Goal: Task Accomplishment & Management: Manage account settings

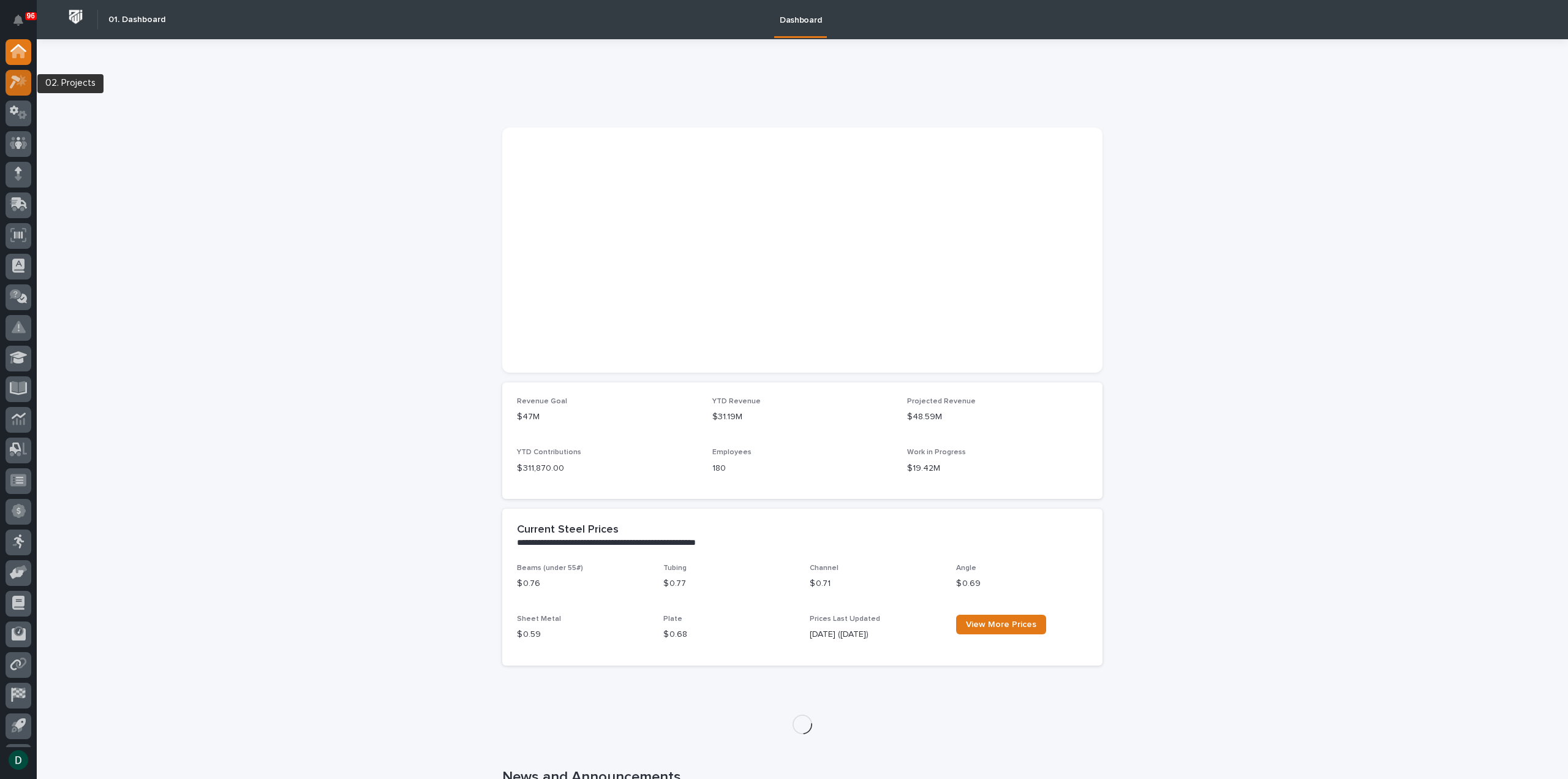
click at [29, 83] on div at bounding box center [18, 83] width 25 height 25
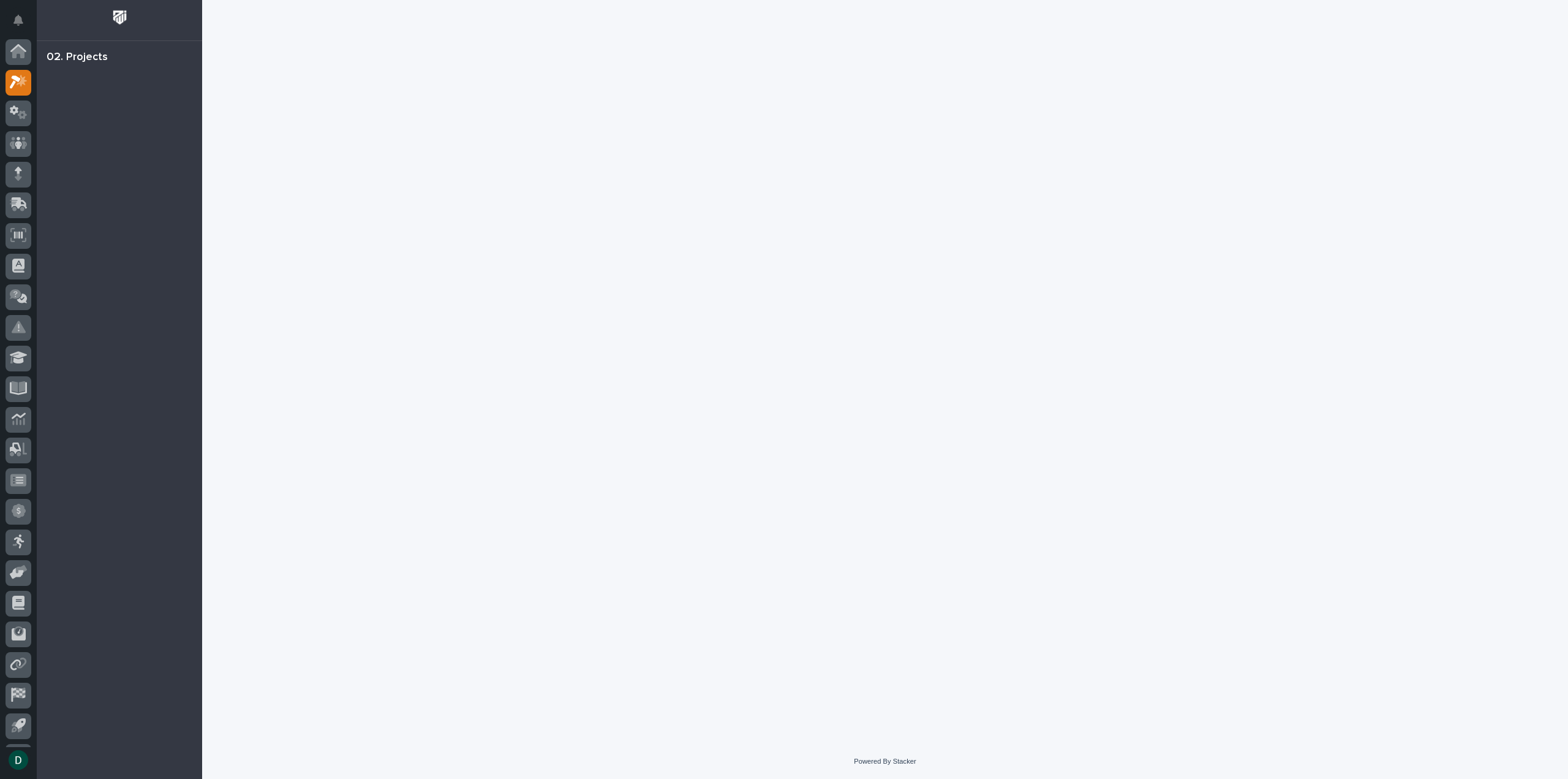
scroll to position [27, 0]
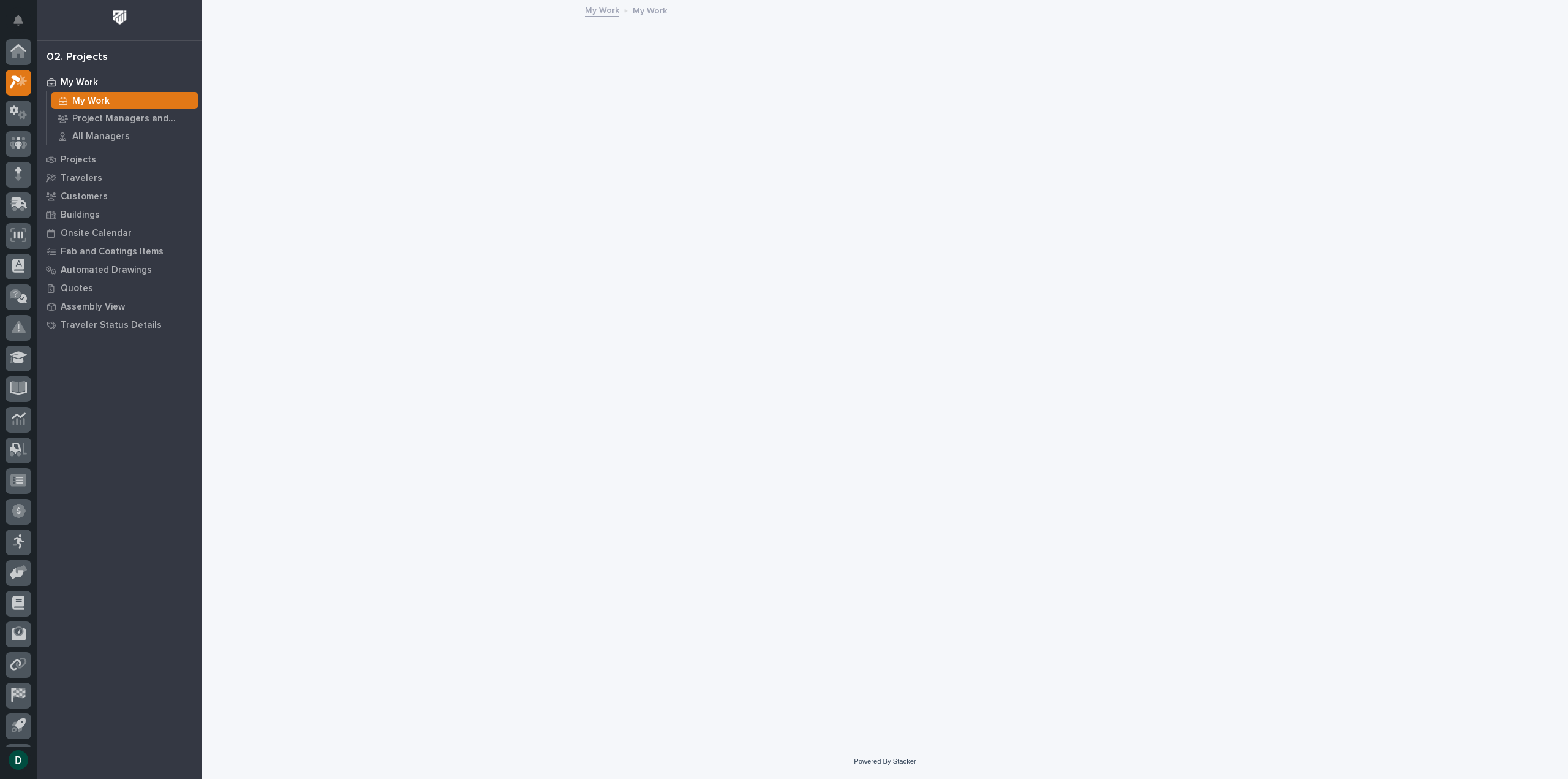
scroll to position [27, 0]
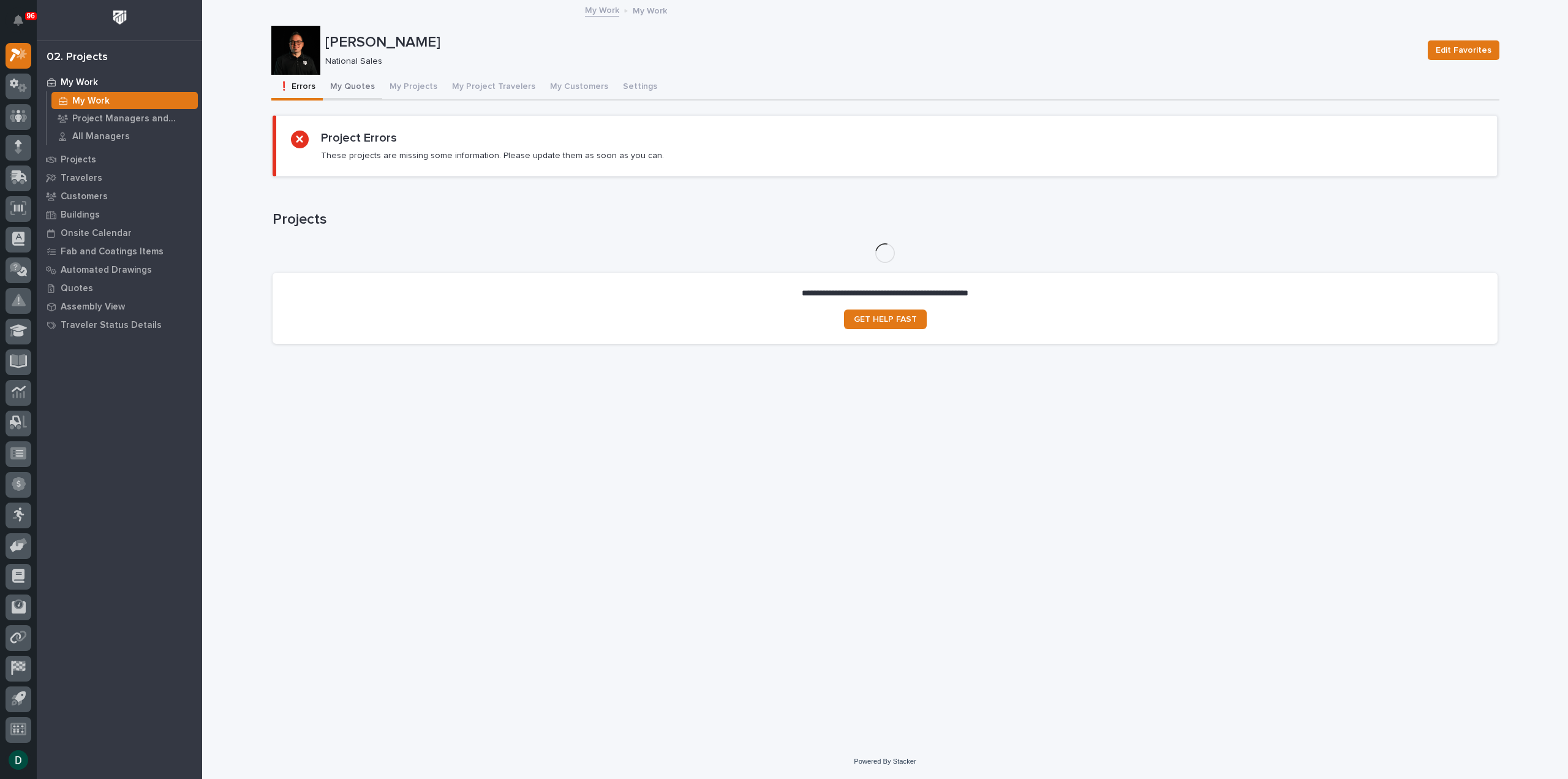
click at [343, 80] on button "My Quotes" at bounding box center [352, 87] width 59 height 25
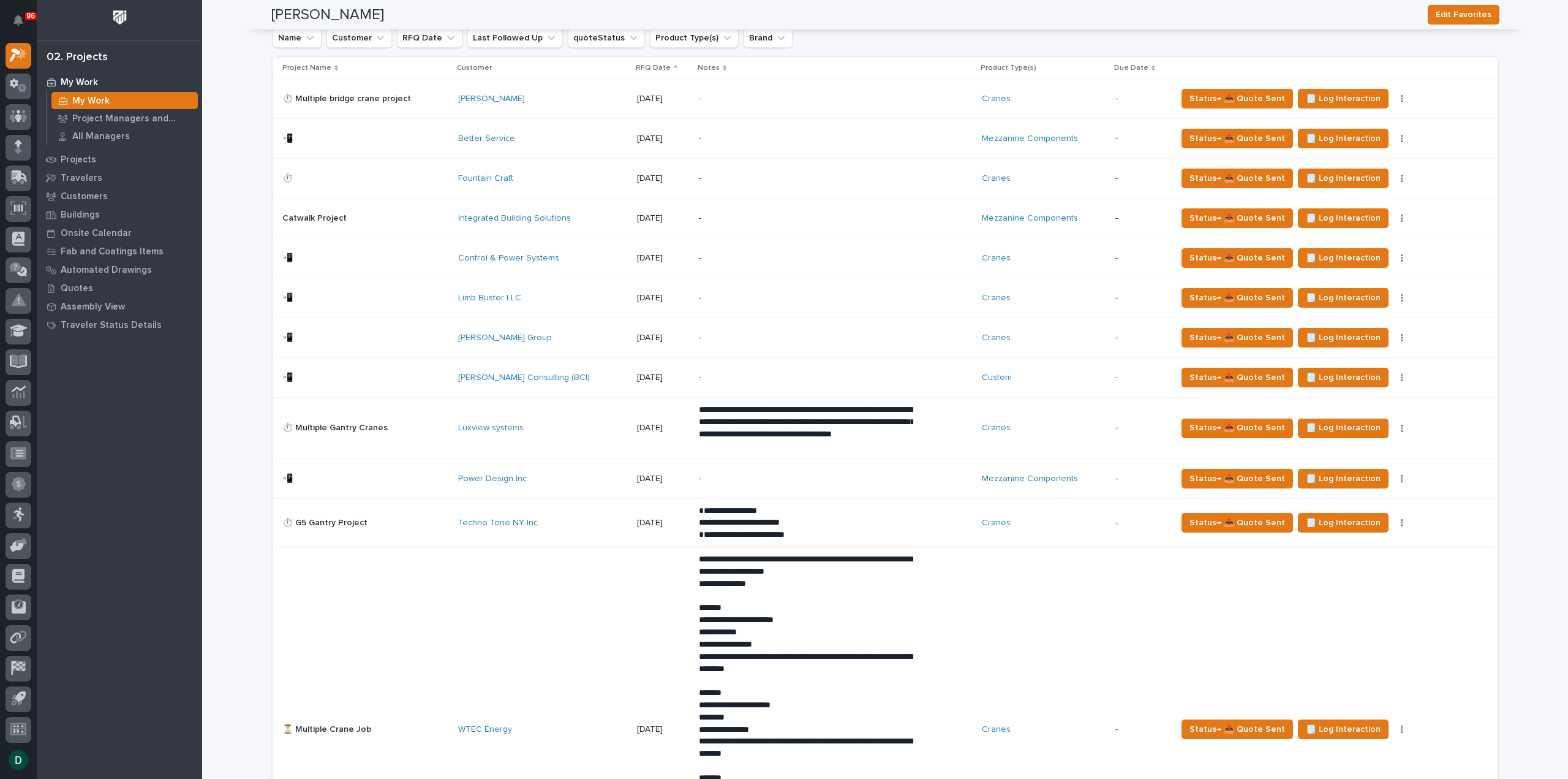
scroll to position [1164, 0]
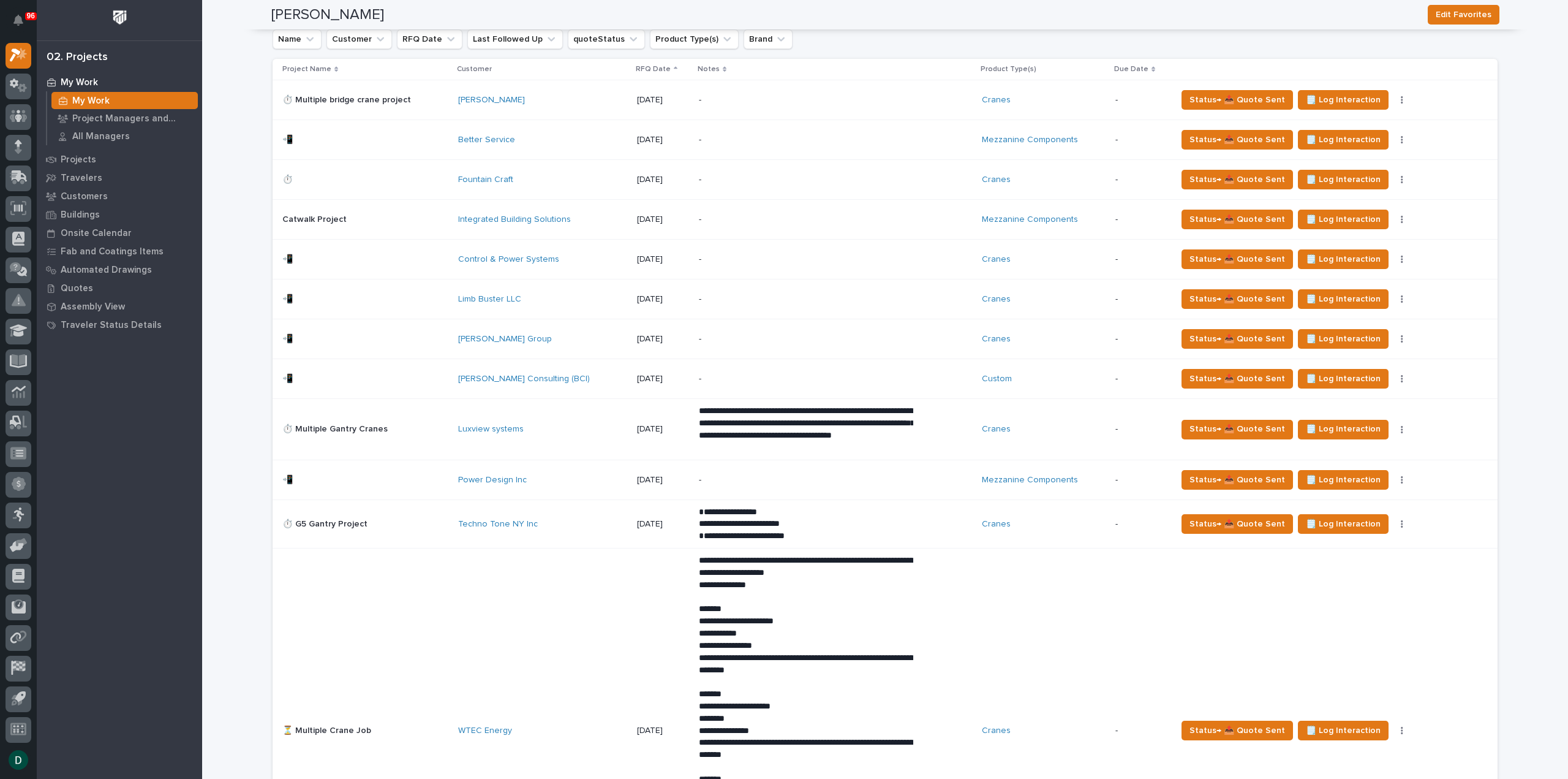
click at [421, 220] on p at bounding box center [365, 220] width 166 height 10
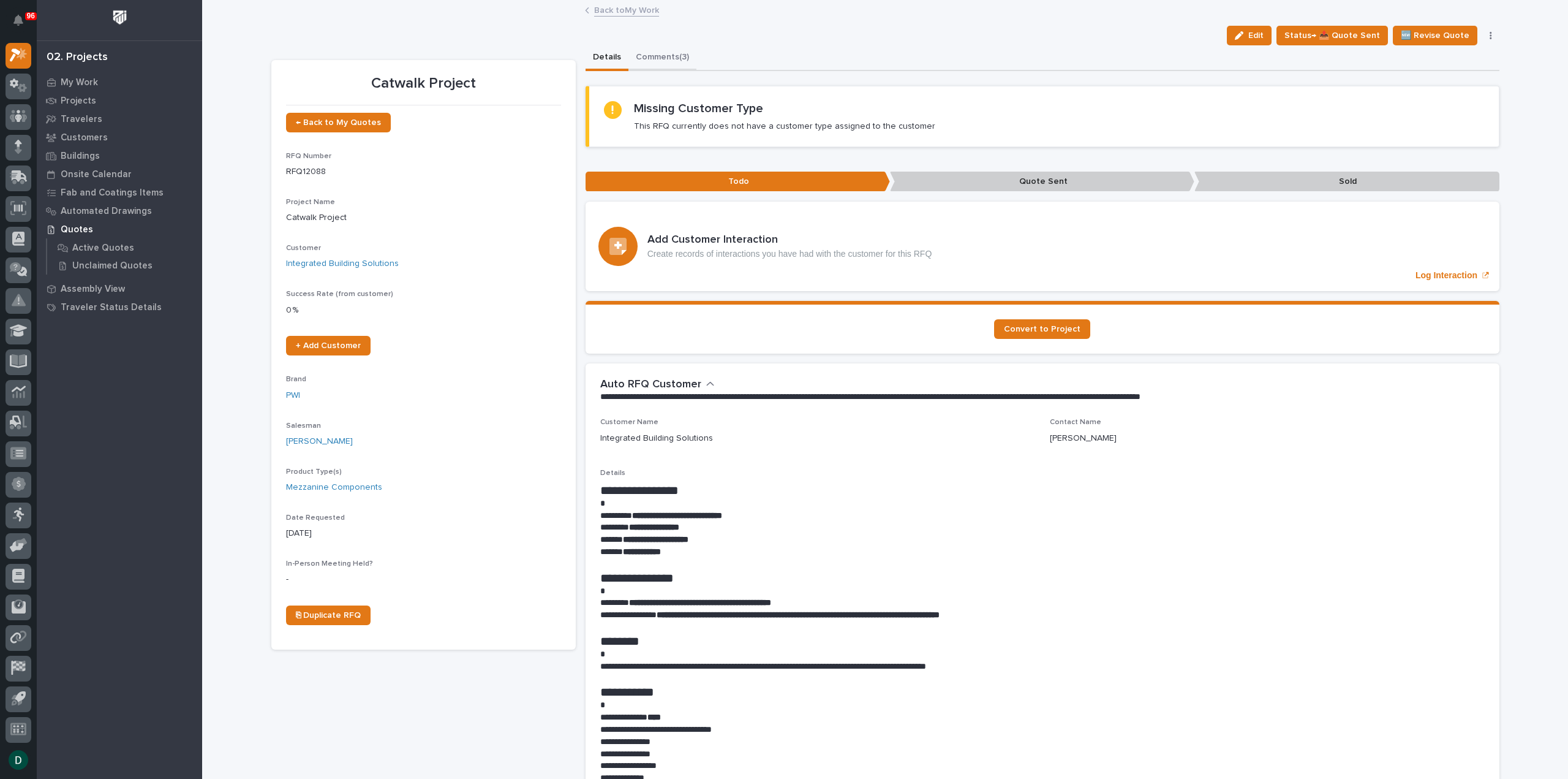
click at [651, 55] on button "Comments (3)" at bounding box center [662, 58] width 68 height 25
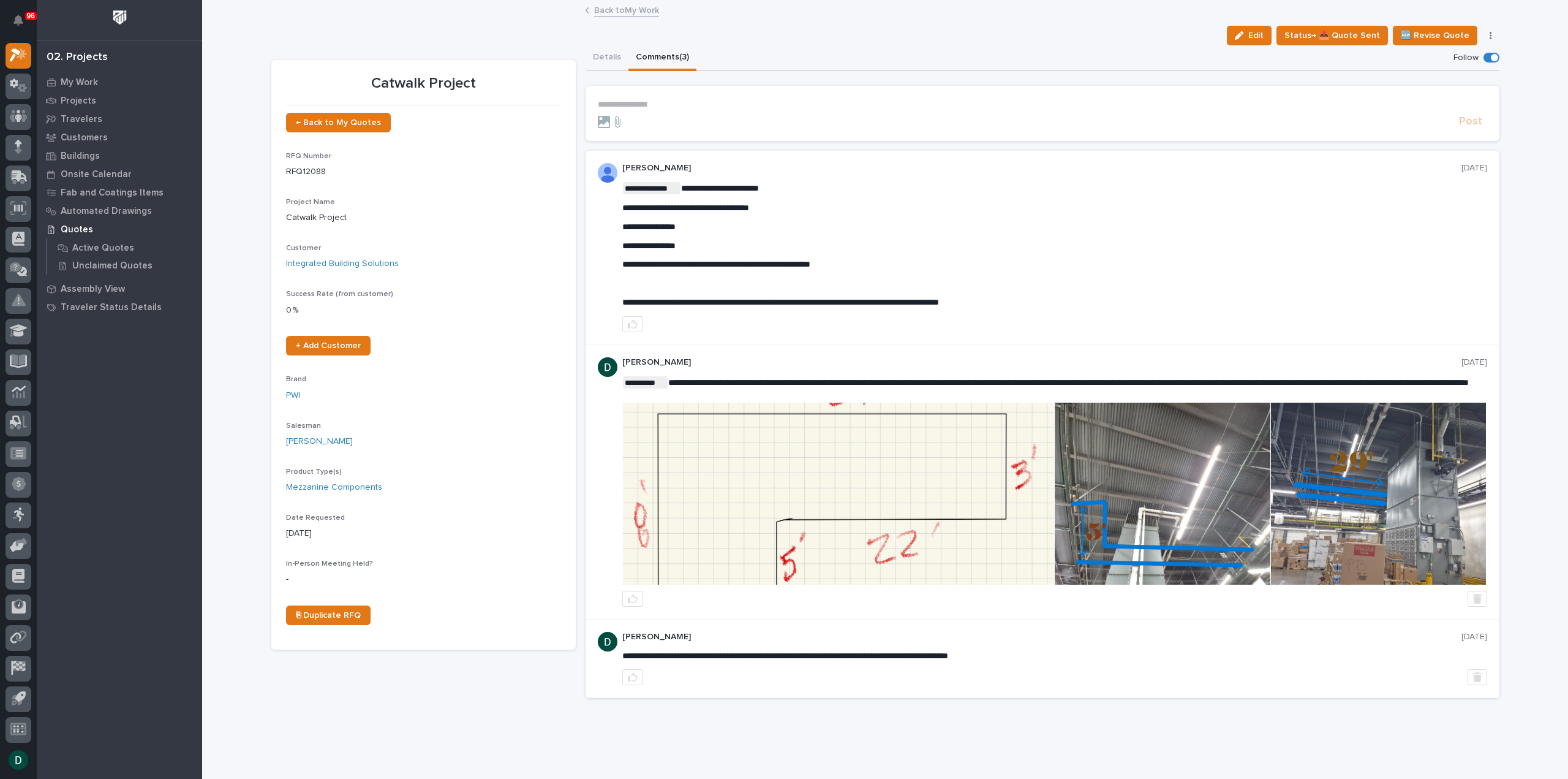
click at [977, 247] on p "**********" at bounding box center [1055, 246] width 865 height 10
click at [639, 9] on link "Back to My Work" at bounding box center [626, 10] width 65 height 14
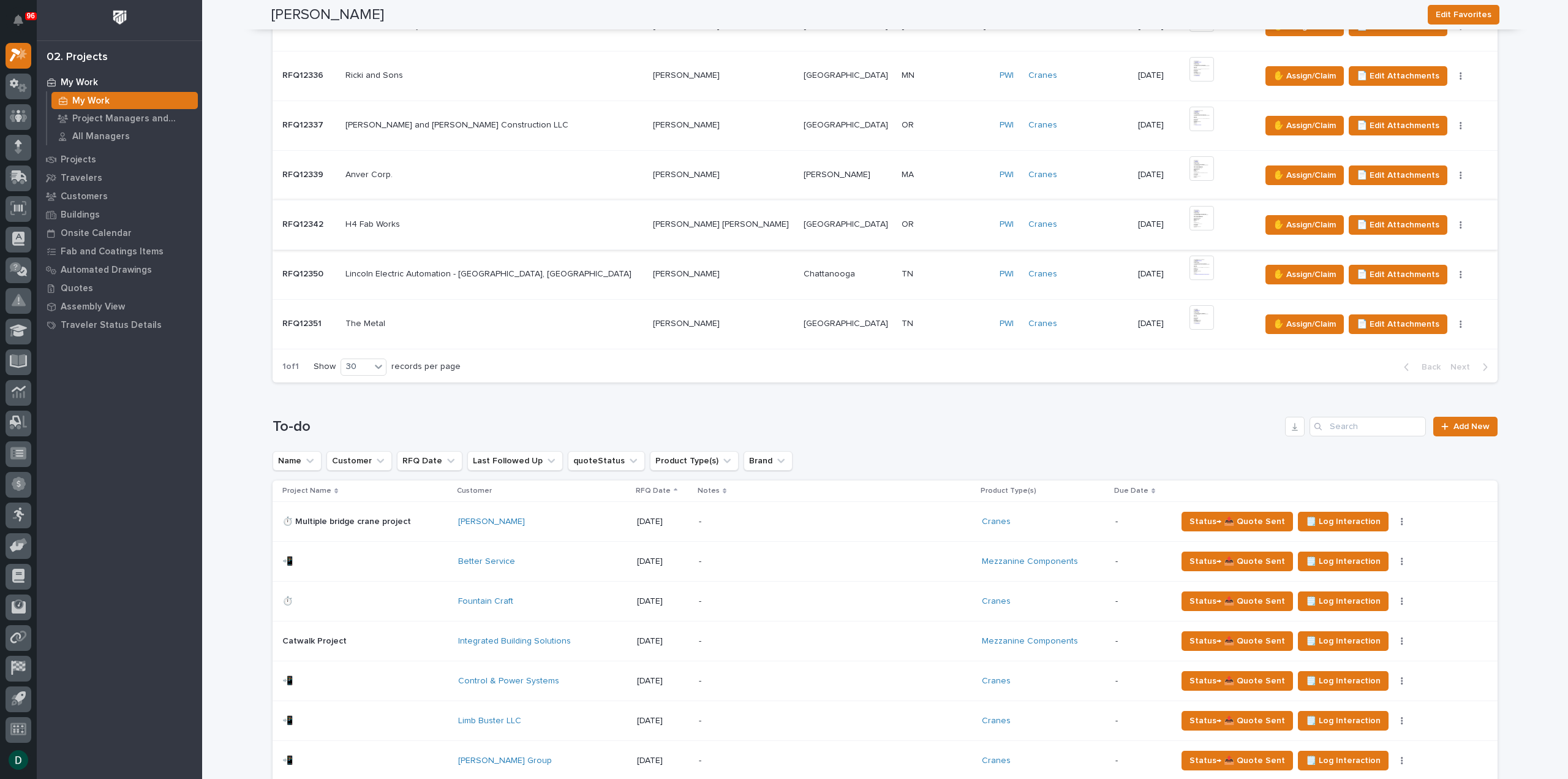
scroll to position [919, 0]
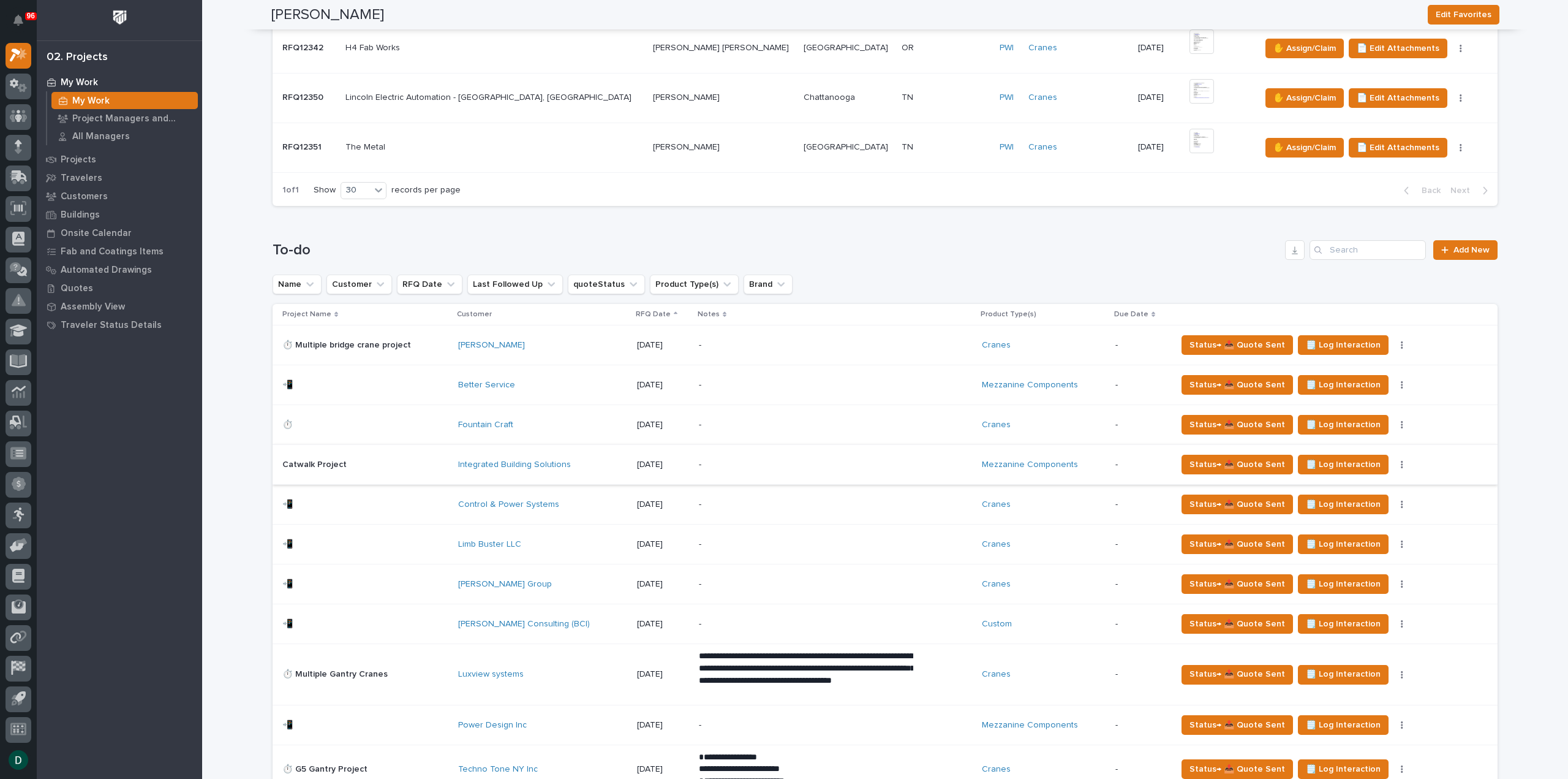
click at [1401, 461] on icon "button" at bounding box center [1402, 464] width 3 height 8
click at [1371, 485] on span "Status→ ❌ PWI Declined" at bounding box center [1338, 488] width 96 height 15
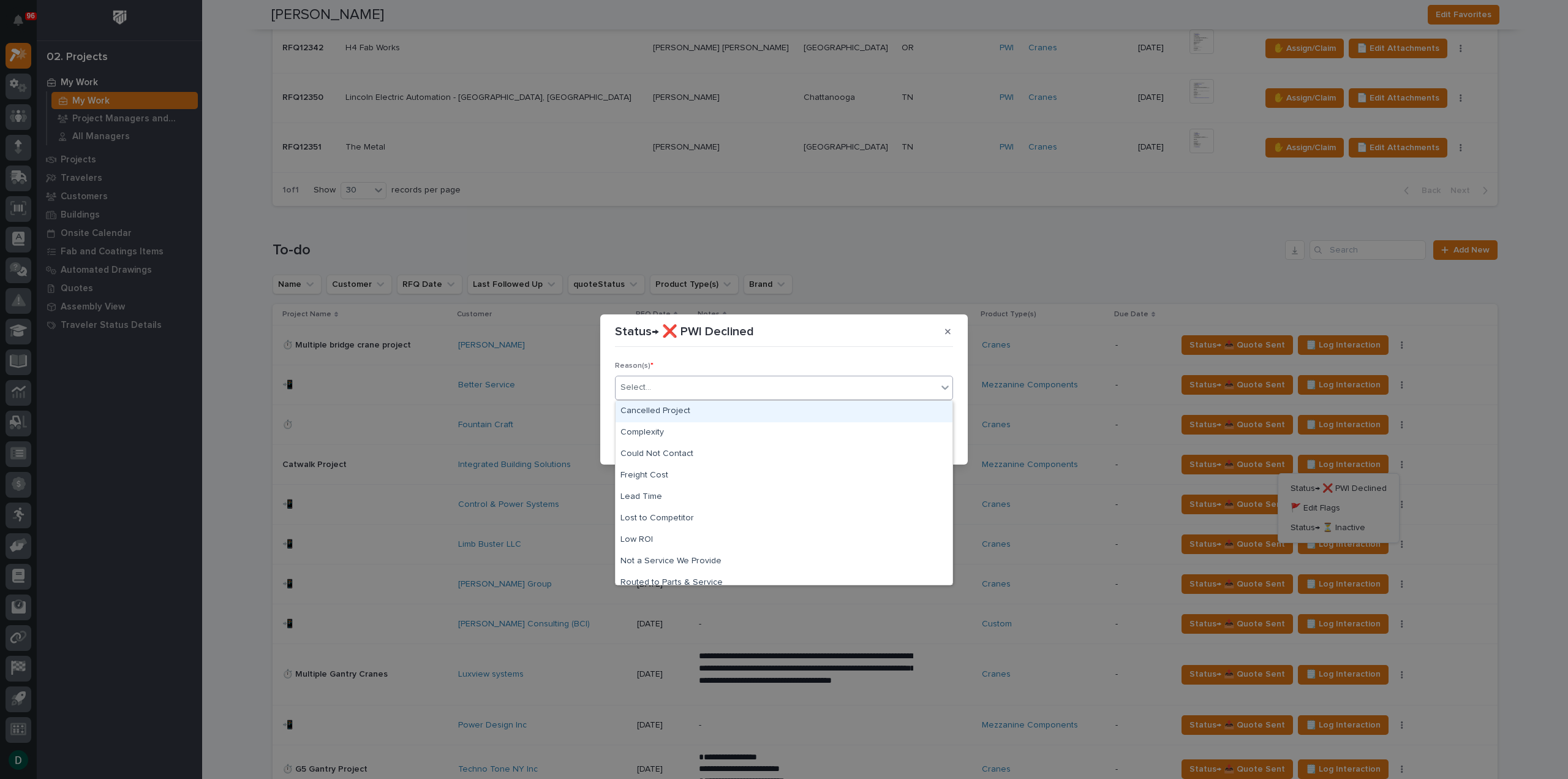
click at [657, 390] on div "Select..." at bounding box center [776, 388] width 321 height 20
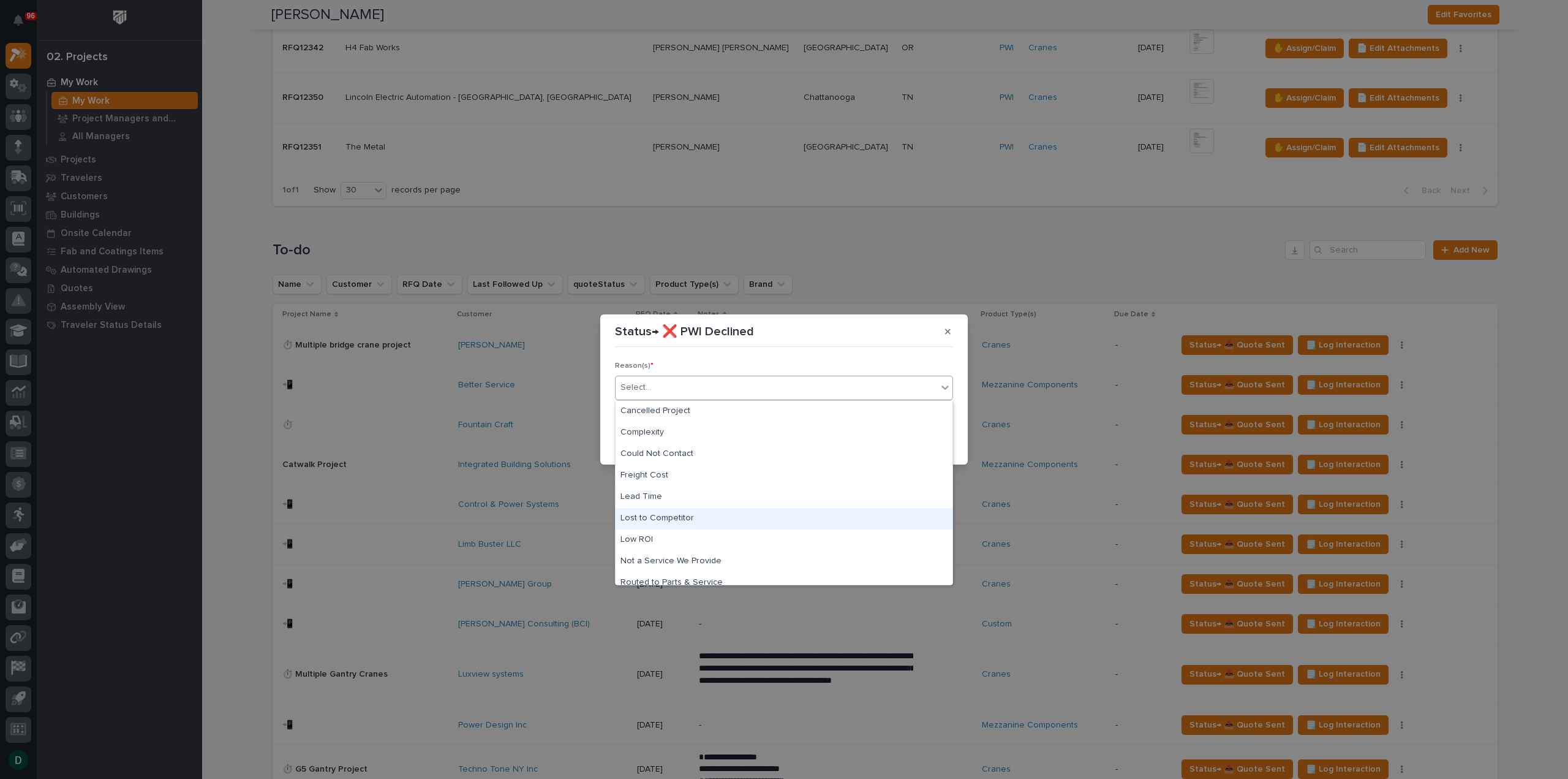
click at [714, 520] on div "Lost to Competitor" at bounding box center [784, 519] width 337 height 22
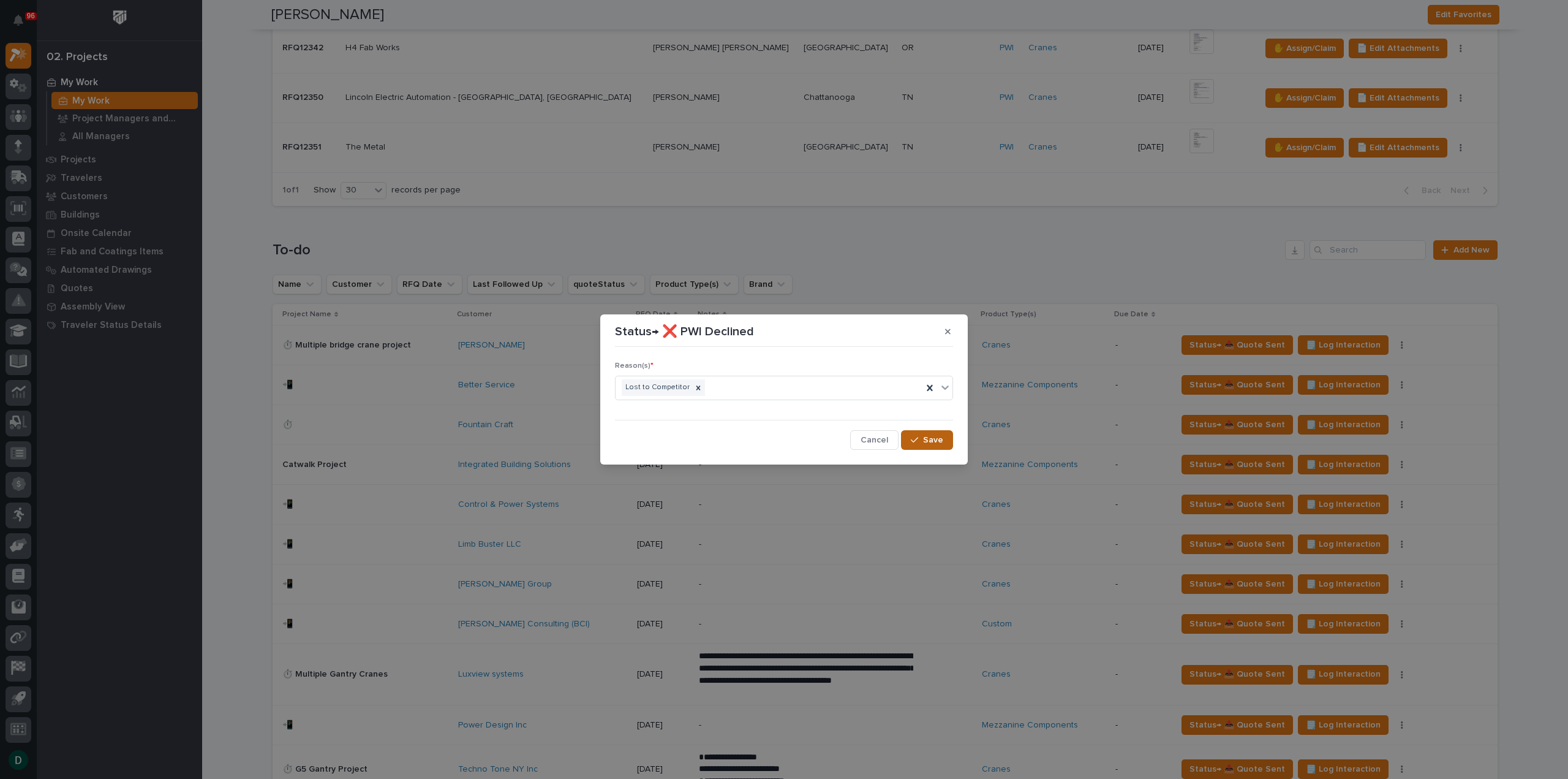
click at [939, 436] on span "Save" at bounding box center [933, 440] width 20 height 11
